Goal: Task Accomplishment & Management: Manage account settings

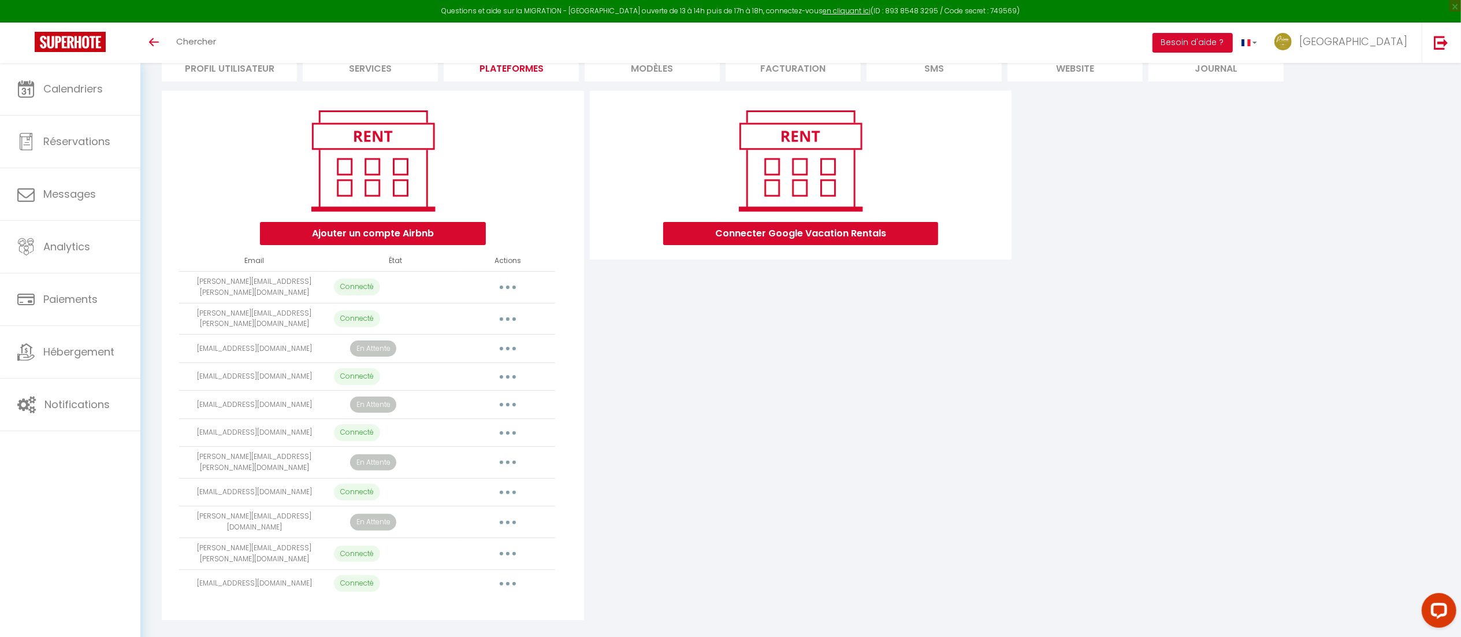
scroll to position [98, 0]
click at [512, 403] on button "button" at bounding box center [508, 404] width 32 height 18
click at [503, 397] on button "button" at bounding box center [508, 404] width 32 height 18
click at [444, 447] on link "Supprimer" at bounding box center [457, 452] width 128 height 20
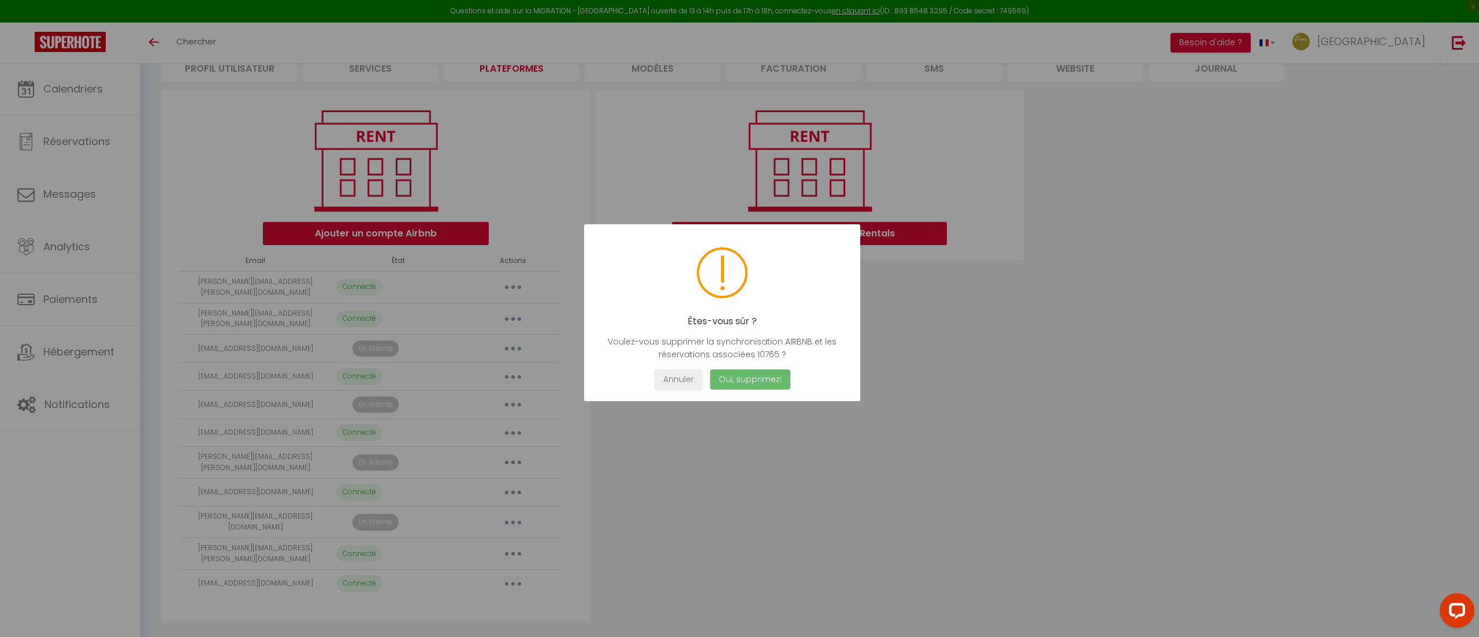
click at [749, 382] on button "Oui, supprimez!" at bounding box center [750, 379] width 80 height 20
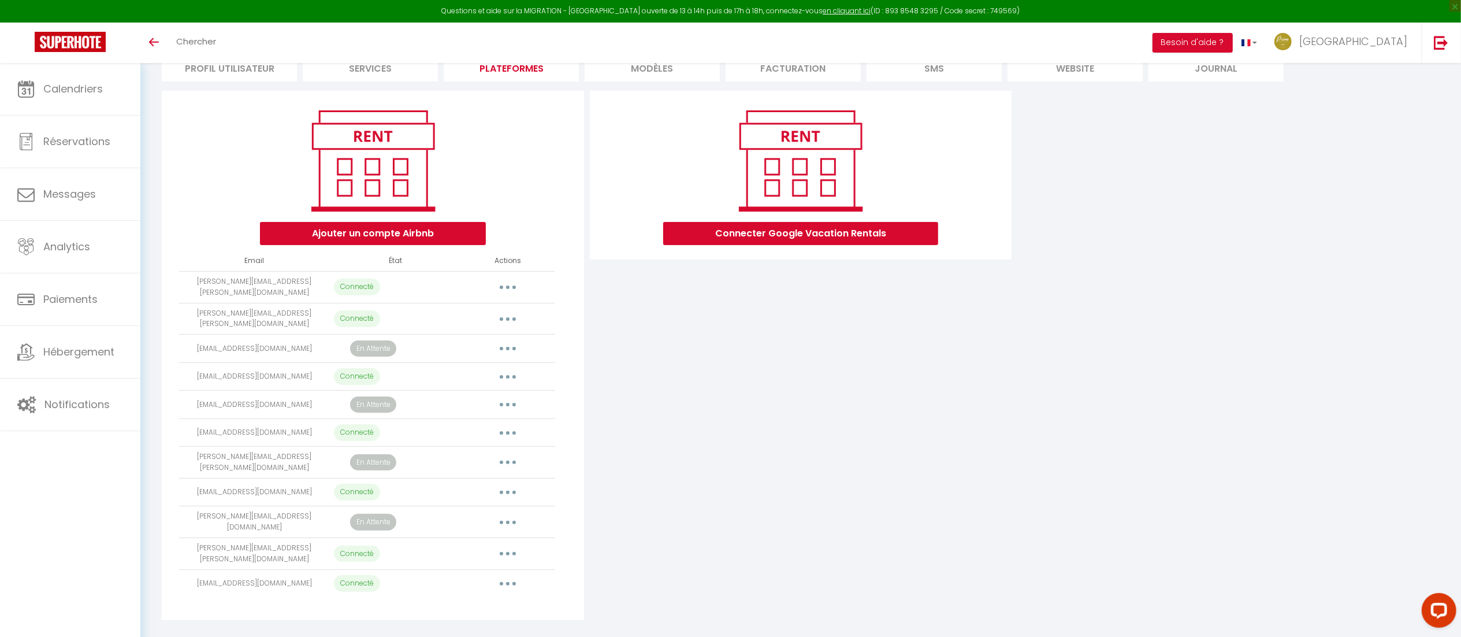
scroll to position [69, 0]
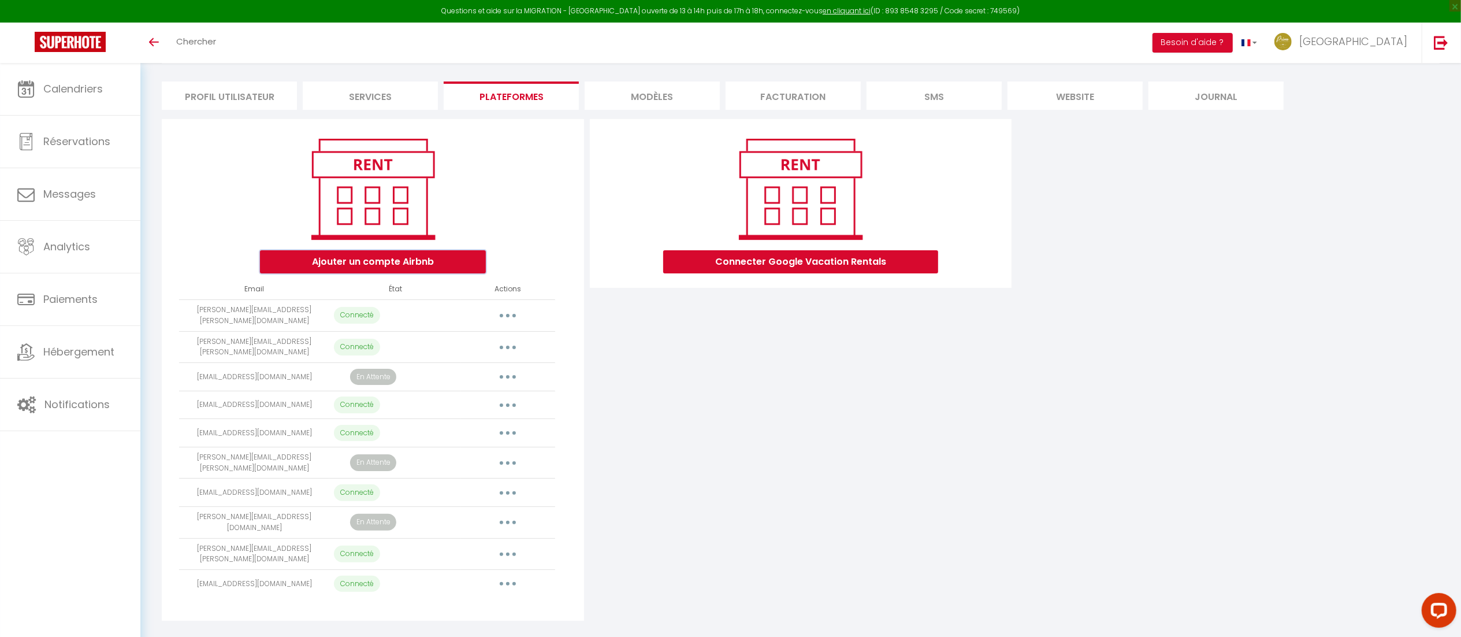
click at [419, 265] on button "Ajouter un compte Airbnb" at bounding box center [373, 261] width 226 height 23
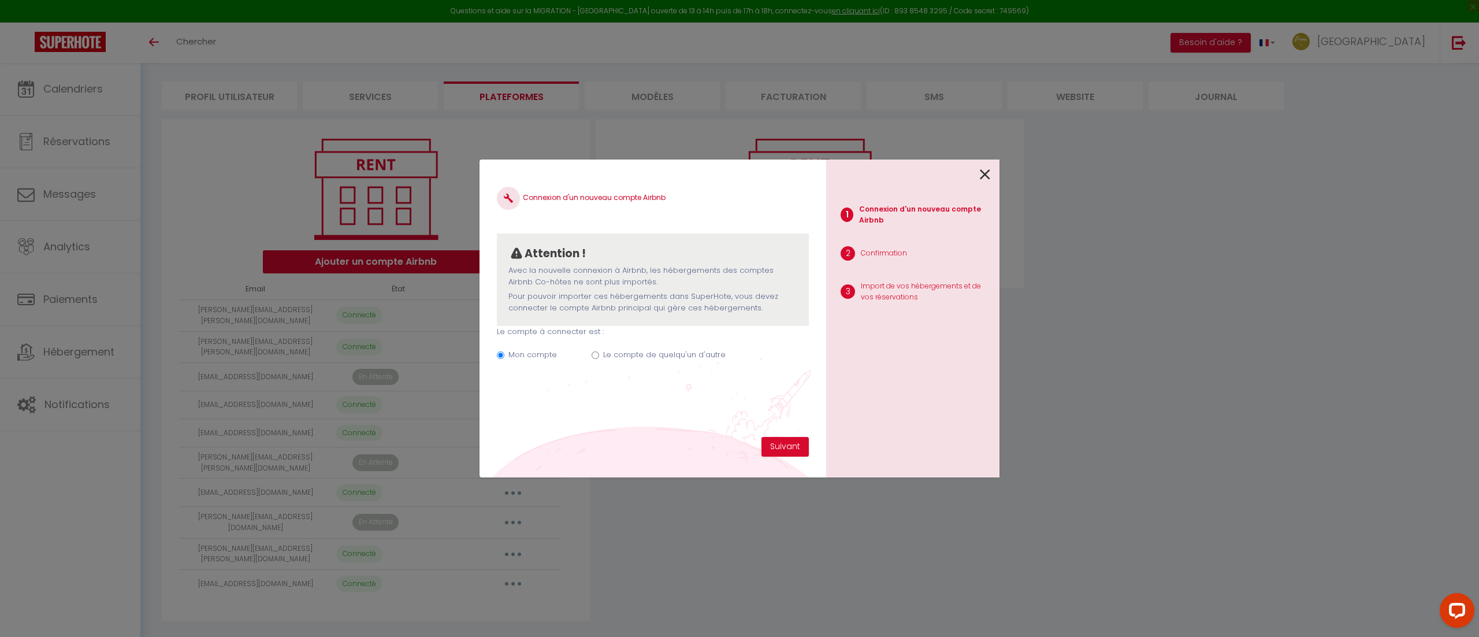
click at [673, 356] on label "Le compte de quelqu'un d'autre" at bounding box center [664, 355] width 122 height 12
click at [599, 356] on input "Le compte de quelqu'un d'autre" at bounding box center [595, 355] width 8 height 8
radio input "true"
radio input "false"
click at [758, 411] on input "Email connexion Airbnb" at bounding box center [653, 411] width 312 height 21
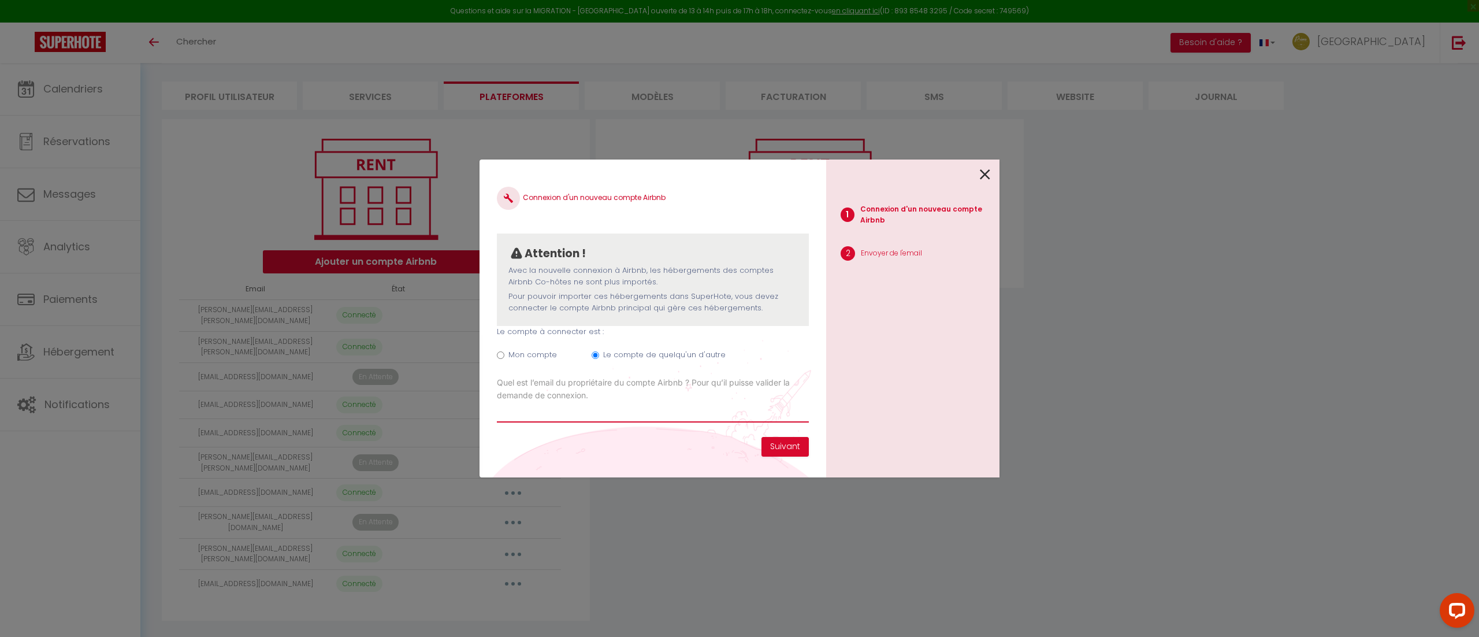
paste input "[EMAIL_ADDRESS][DOMAIN_NAME]"
type input "[EMAIL_ADDRESS][DOMAIN_NAME]"
click at [781, 450] on button "Suivant" at bounding box center [784, 447] width 47 height 20
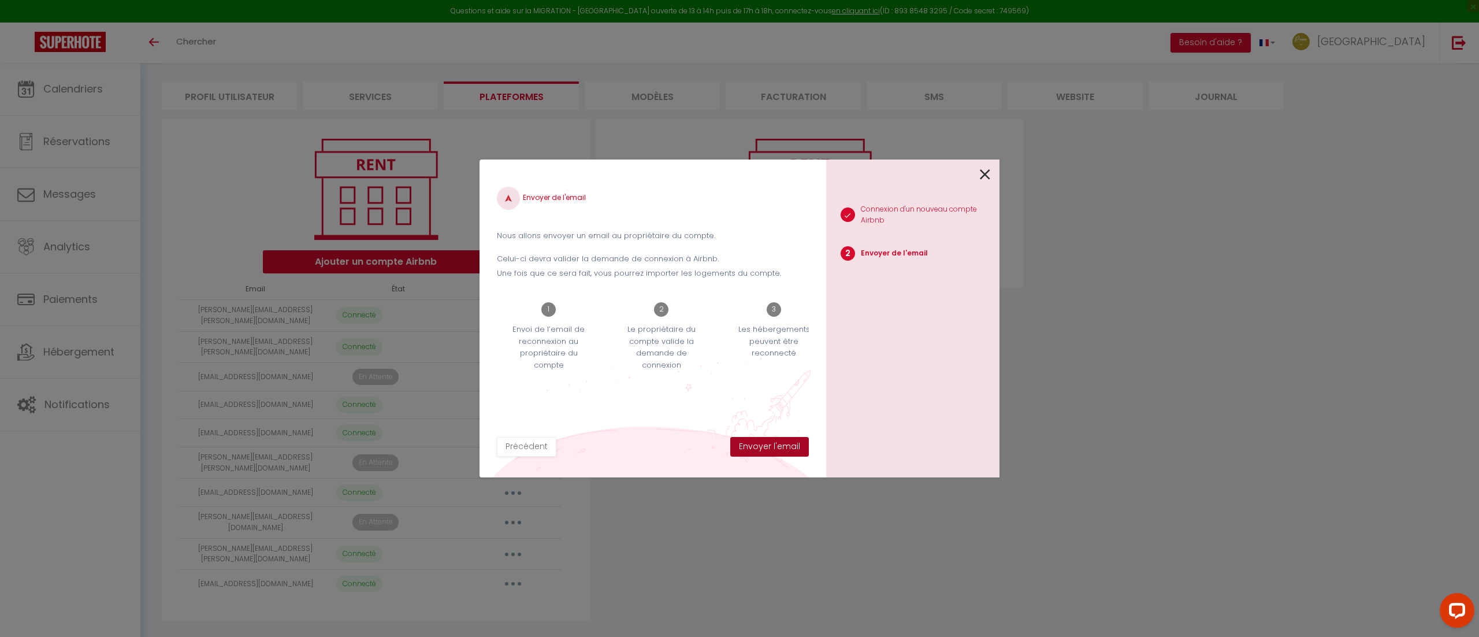
click at [781, 450] on button "Envoyer l'email" at bounding box center [769, 447] width 79 height 20
